Goal: Navigation & Orientation: Find specific page/section

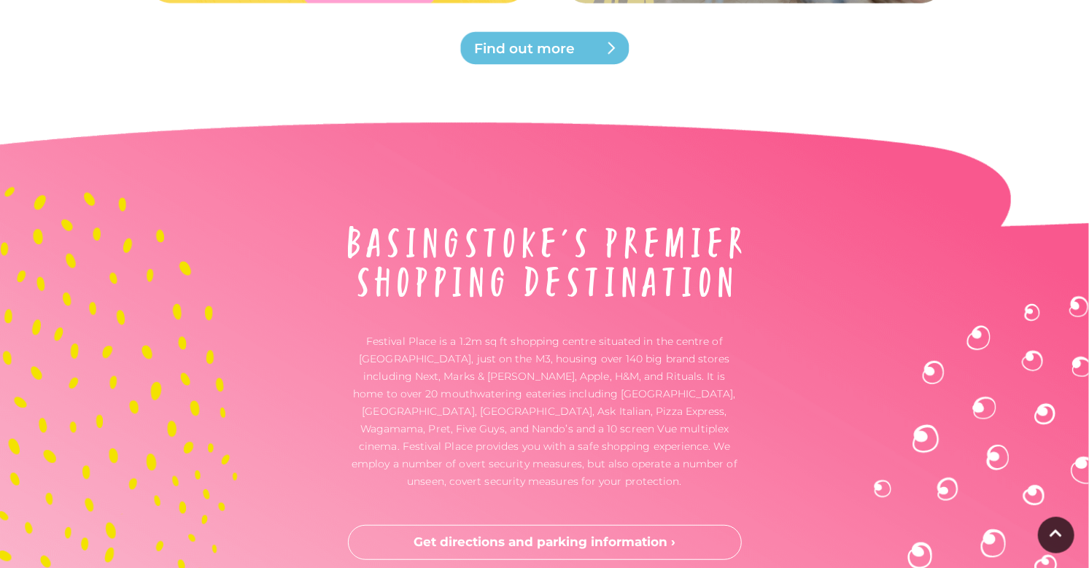
scroll to position [3602, 0]
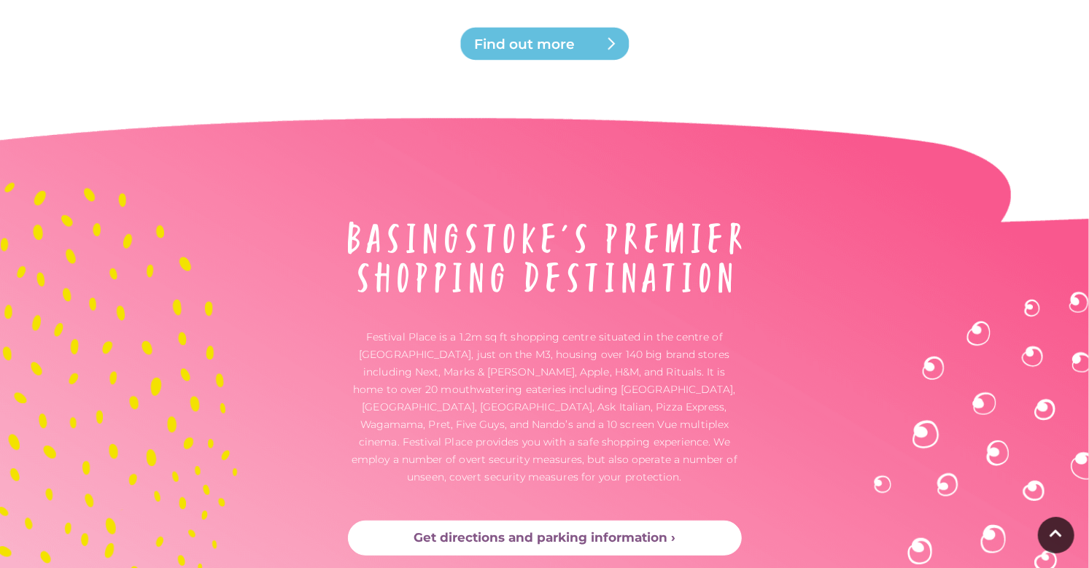
click at [565, 521] on link "Get directions and parking information ›" at bounding box center [545, 538] width 394 height 35
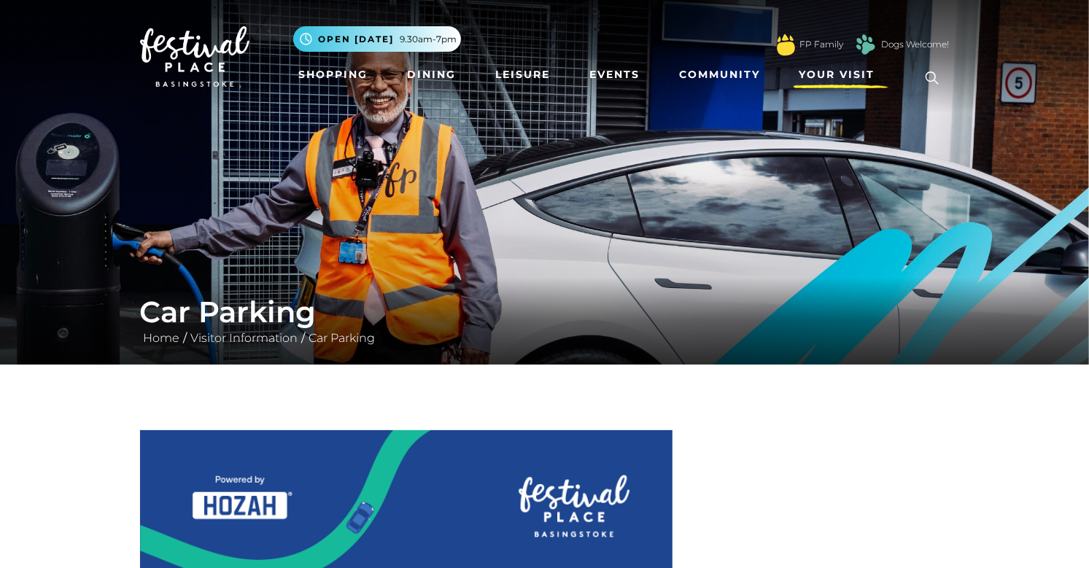
click at [826, 72] on span "Your Visit" at bounding box center [838, 74] width 76 height 15
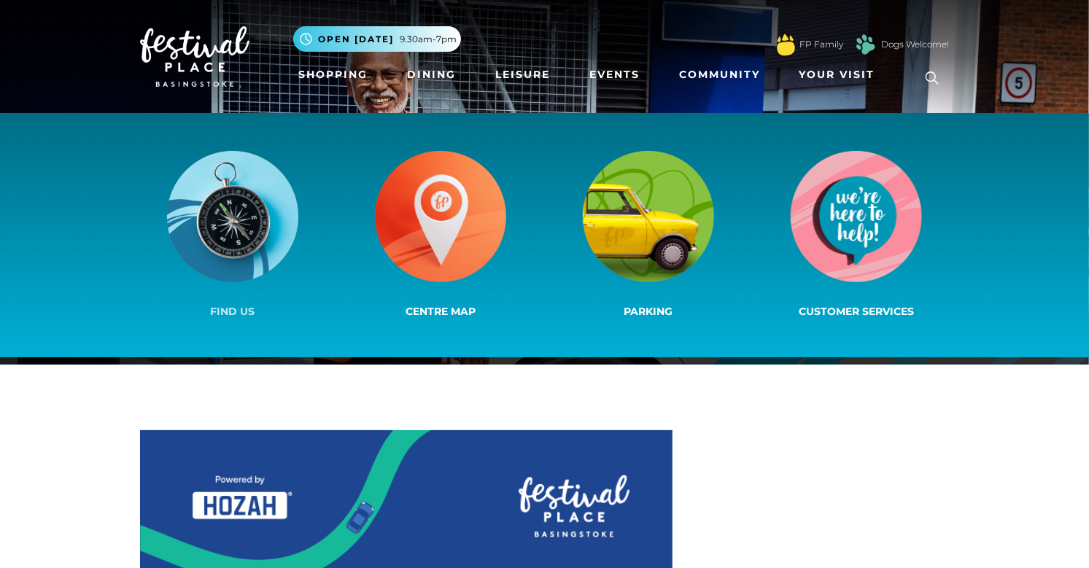
click at [230, 218] on img at bounding box center [232, 216] width 131 height 131
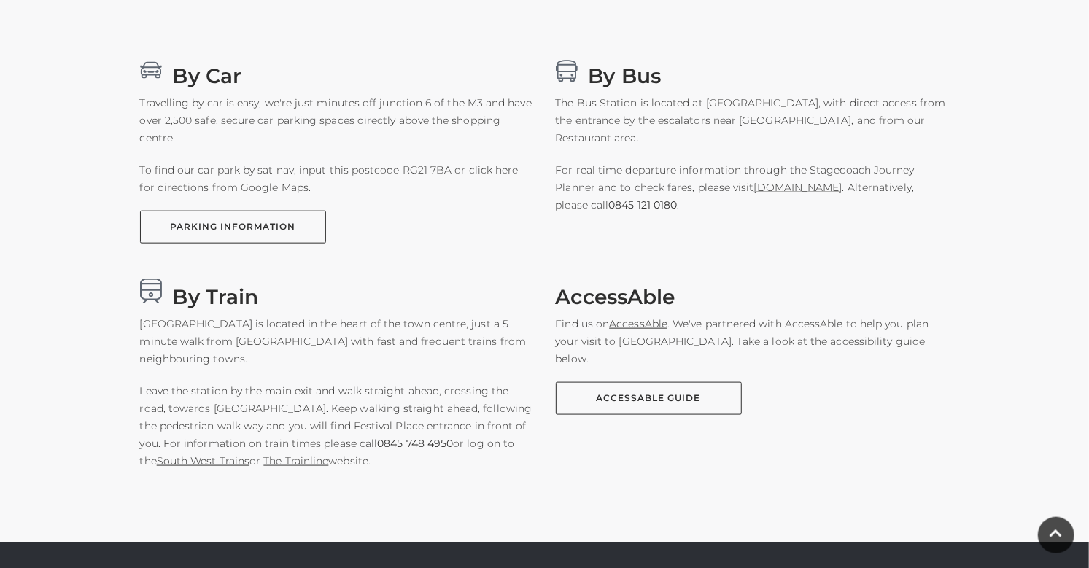
scroll to position [919, 0]
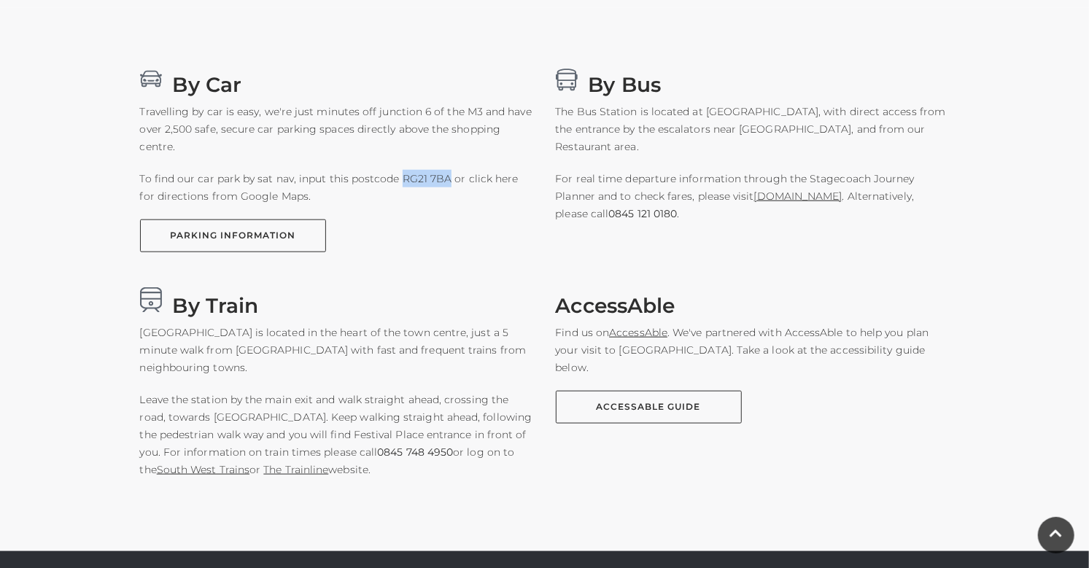
drag, startPoint x: 447, startPoint y: 176, endPoint x: 398, endPoint y: 183, distance: 50.2
click at [398, 183] on p "To find our car park by sat nav, input this postcode RG21 7BA or click here for…" at bounding box center [337, 187] width 394 height 35
copy p "RG21 7BA"
